Goal: Check status: Check status

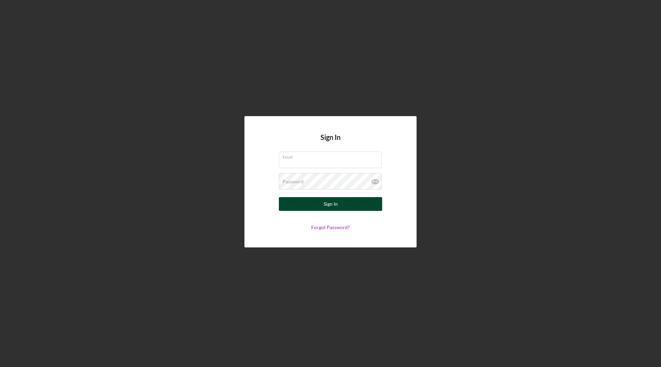
type input "[PERSON_NAME][EMAIL_ADDRESS][PERSON_NAME][DOMAIN_NAME]"
click at [344, 206] on button "Sign In" at bounding box center [330, 204] width 103 height 14
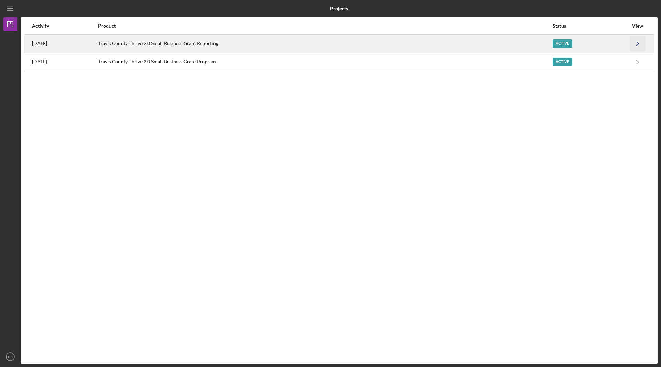
click at [639, 37] on icon "Icon/Navigate" at bounding box center [637, 43] width 15 height 15
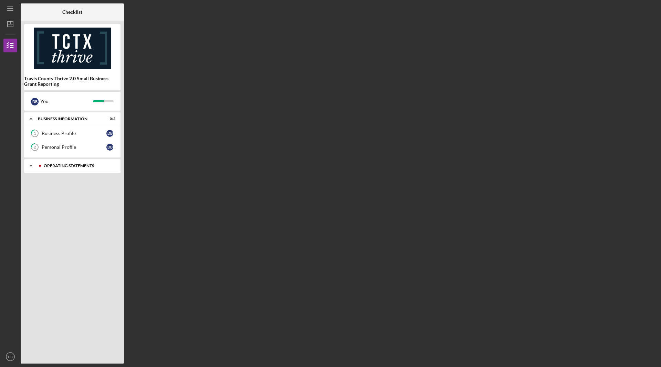
click at [67, 165] on div "Operating Statements" at bounding box center [78, 166] width 68 height 4
